Goal: Task Accomplishment & Management: Complete application form

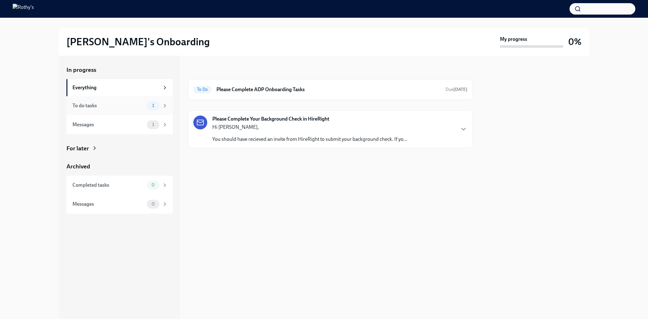
click at [144, 104] on div "To do tasks" at bounding box center [109, 105] width 72 height 7
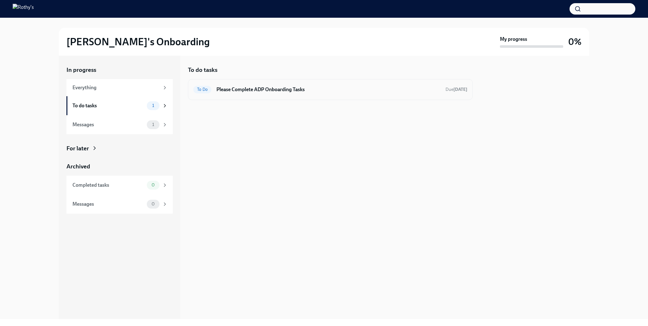
click at [301, 89] on h6 "Please Complete ADP Onboarding Tasks" at bounding box center [329, 89] width 224 height 7
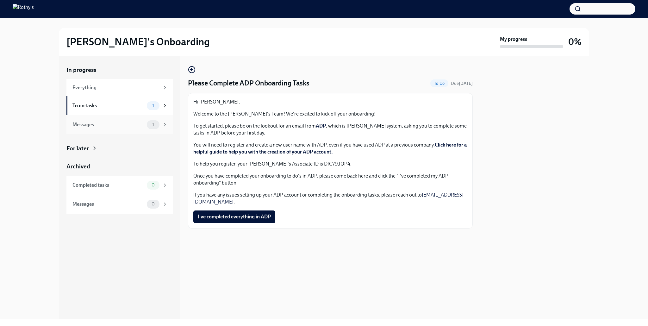
click at [98, 126] on div "Messages" at bounding box center [109, 124] width 72 height 7
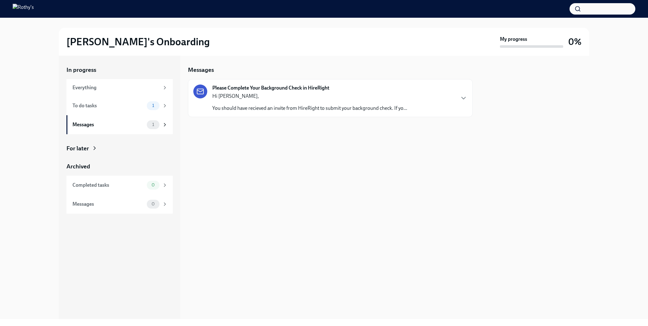
click at [309, 109] on p "You should have recieved an invite from HireRight to submit your background che…" at bounding box center [309, 108] width 195 height 7
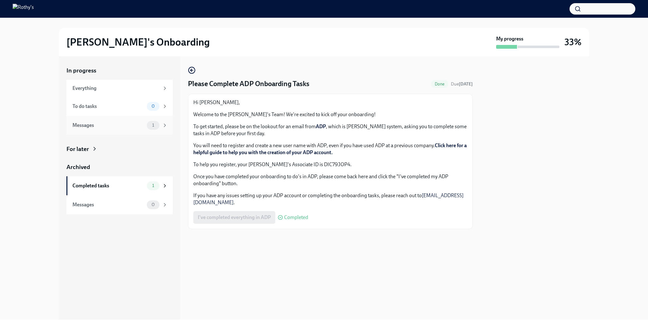
click at [108, 126] on div "Messages" at bounding box center [109, 125] width 72 height 7
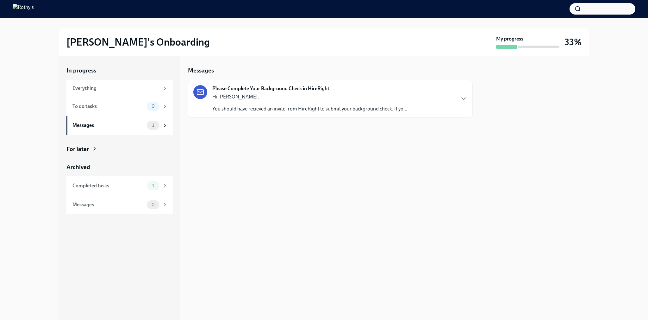
click at [261, 110] on p "You should have recieved an invite from HireRight to submit your background che…" at bounding box center [309, 108] width 195 height 7
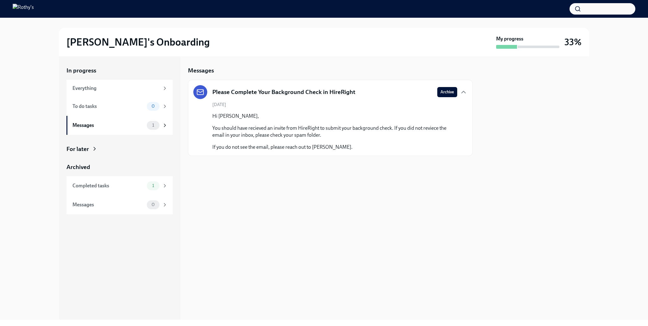
click at [289, 150] on p "If you do not see the email, please reach out to [PERSON_NAME]." at bounding box center [334, 147] width 245 height 7
click at [463, 91] on icon "button" at bounding box center [464, 92] width 4 height 2
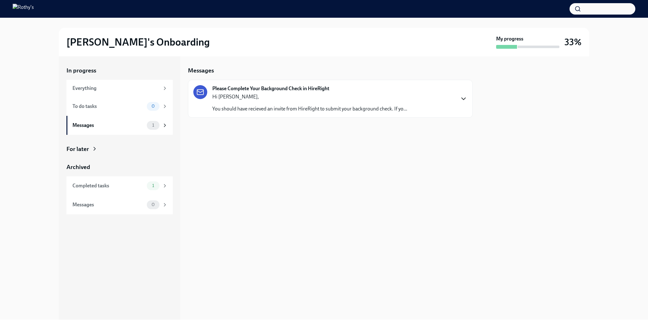
click at [464, 98] on icon "button" at bounding box center [464, 99] width 8 height 8
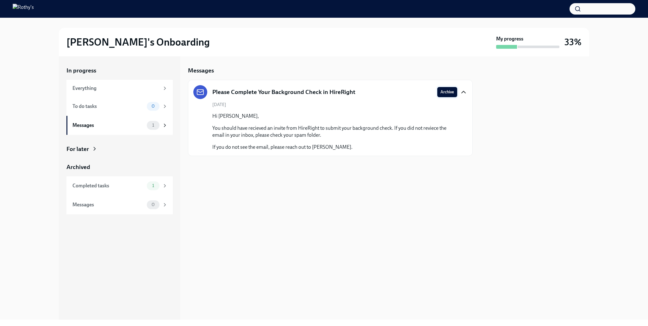
click at [451, 94] on span "Archive" at bounding box center [448, 92] width 14 height 6
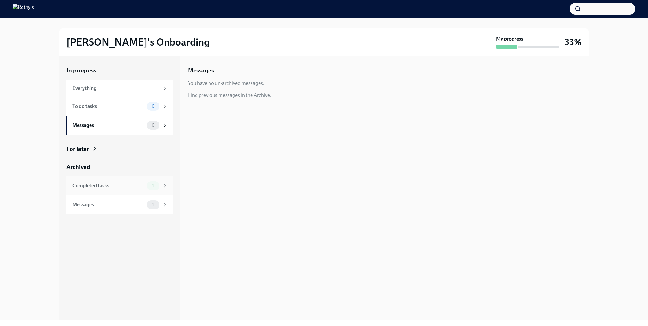
click at [148, 186] on span "1" at bounding box center [152, 185] width 9 height 5
click at [154, 186] on span "1" at bounding box center [152, 185] width 9 height 5
click at [262, 91] on h6 "Please Complete ADP Onboarding Tasks" at bounding box center [321, 90] width 211 height 7
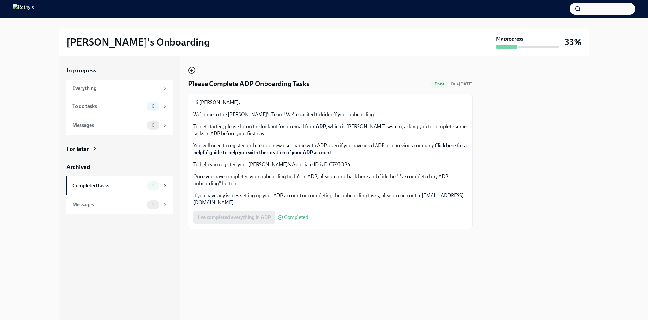
click at [193, 70] on icon "button" at bounding box center [192, 70] width 8 height 8
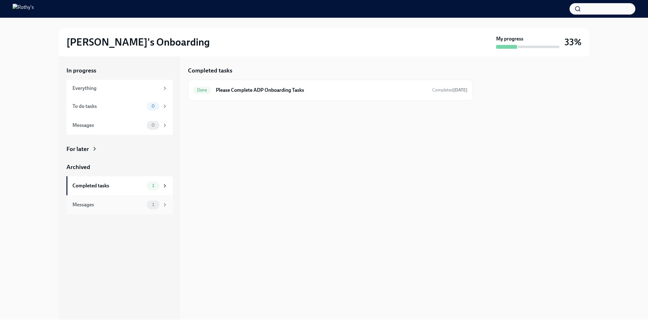
click at [126, 207] on div "Messages" at bounding box center [109, 204] width 72 height 7
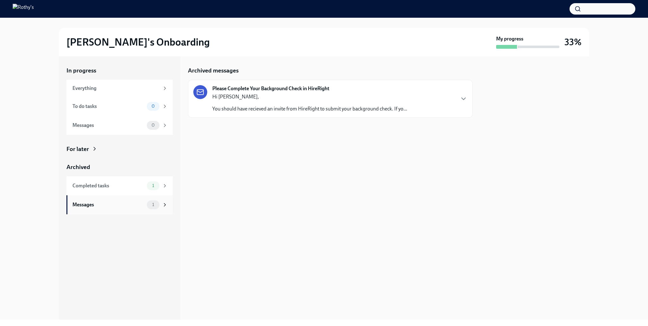
click at [126, 207] on div "Messages" at bounding box center [109, 204] width 72 height 7
click at [348, 115] on div "Please Complete Your Background Check in HireRight Hi Dulce, You should have re…" at bounding box center [330, 99] width 285 height 38
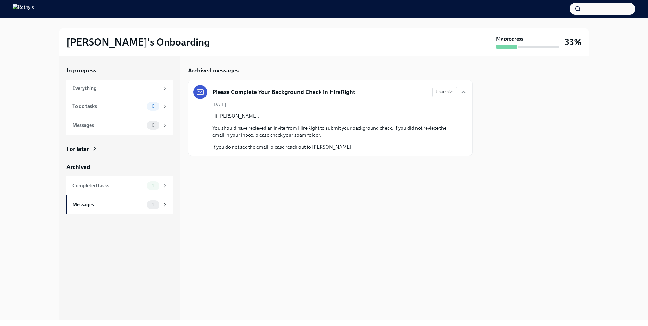
click at [372, 67] on div "Archived messages" at bounding box center [330, 70] width 285 height 8
drag, startPoint x: 571, startPoint y: 44, endPoint x: 479, endPoint y: 45, distance: 92.8
click at [563, 43] on div "My progress 33%" at bounding box center [538, 41] width 85 height 13
click at [86, 86] on div "Everything" at bounding box center [116, 88] width 87 height 7
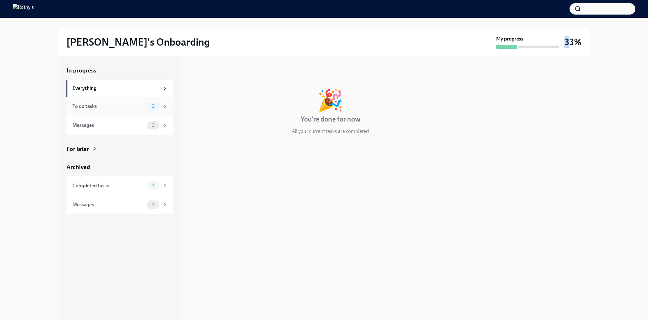
click at [86, 107] on div "To do tasks" at bounding box center [109, 106] width 72 height 7
click at [79, 107] on div "To do tasks" at bounding box center [109, 106] width 72 height 7
click at [83, 89] on div "Everything" at bounding box center [116, 88] width 87 height 7
drag, startPoint x: 93, startPoint y: 45, endPoint x: 37, endPoint y: 6, distance: 68.1
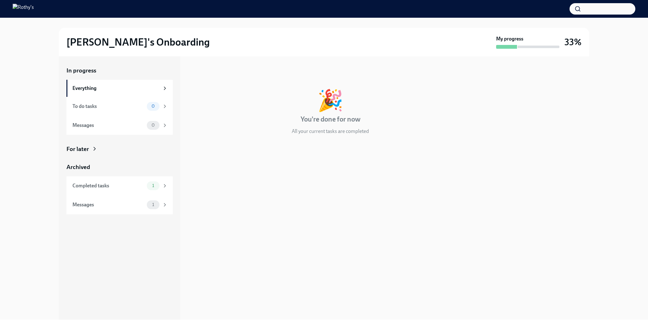
click at [93, 45] on h2 "[PERSON_NAME]'s Onboarding" at bounding box center [137, 42] width 143 height 13
click at [30, 9] on img at bounding box center [23, 9] width 21 height 10
